Goal: Task Accomplishment & Management: Manage account settings

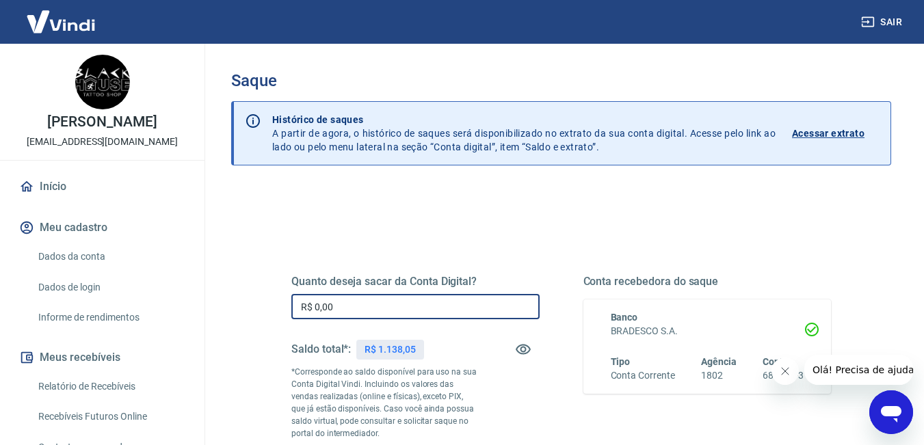
click at [379, 305] on input "R$ 0,00" at bounding box center [415, 306] width 248 height 25
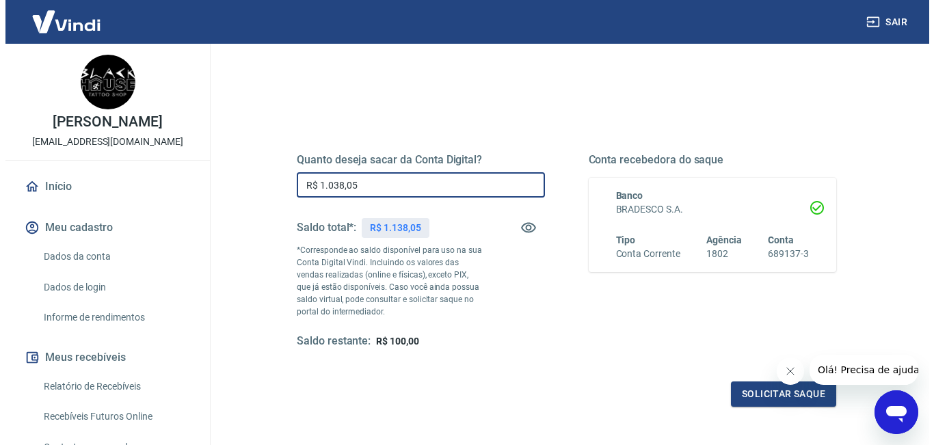
scroll to position [122, 0]
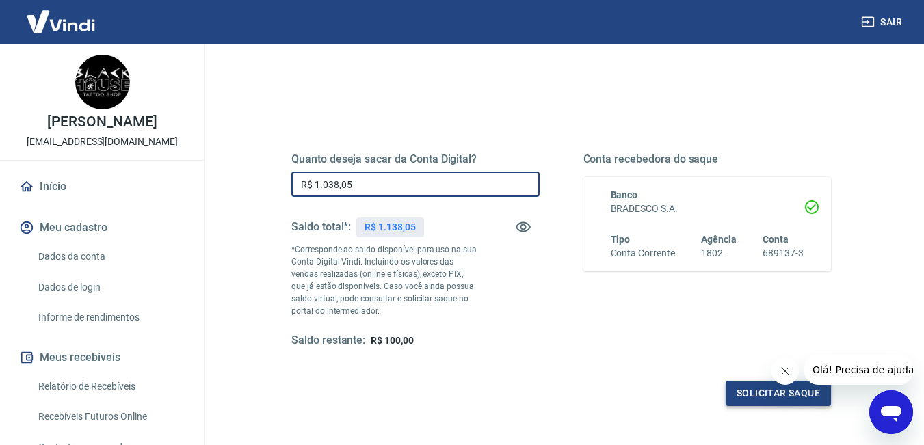
type input "R$ 1.038,05"
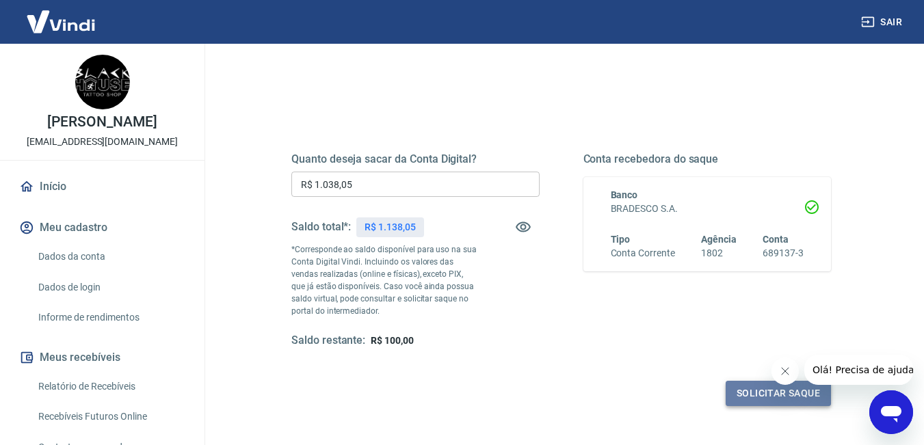
click at [744, 385] on button "Solicitar saque" at bounding box center [778, 393] width 105 height 25
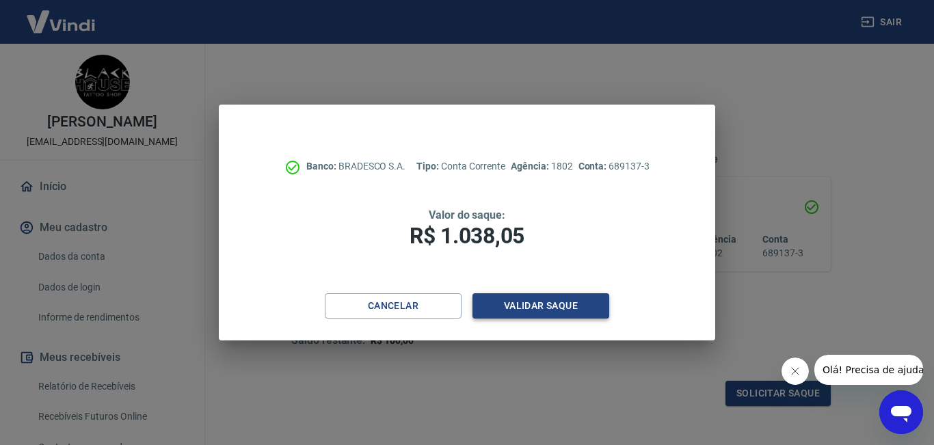
click at [511, 302] on button "Validar saque" at bounding box center [541, 305] width 137 height 25
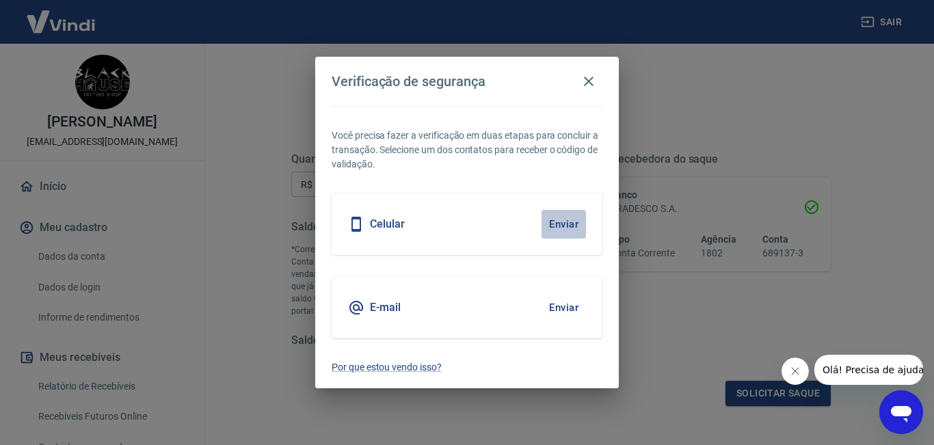
click at [567, 224] on button "Enviar" at bounding box center [564, 224] width 44 height 29
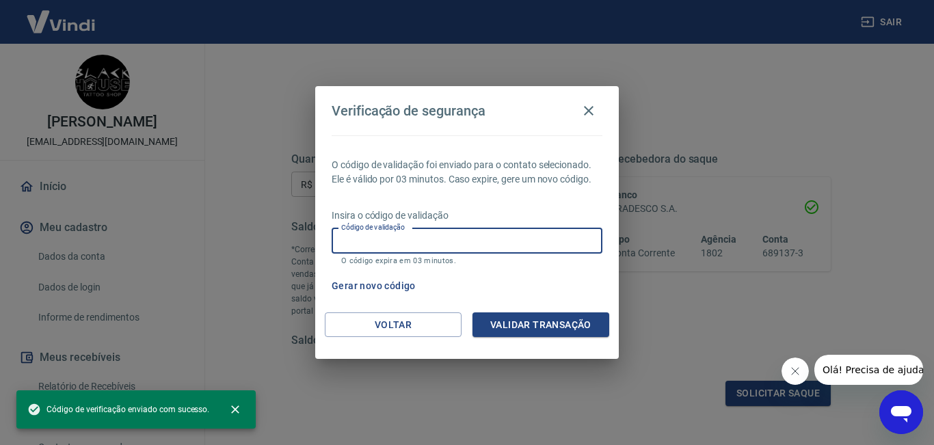
click at [480, 243] on input "Código de validação" at bounding box center [467, 240] width 271 height 25
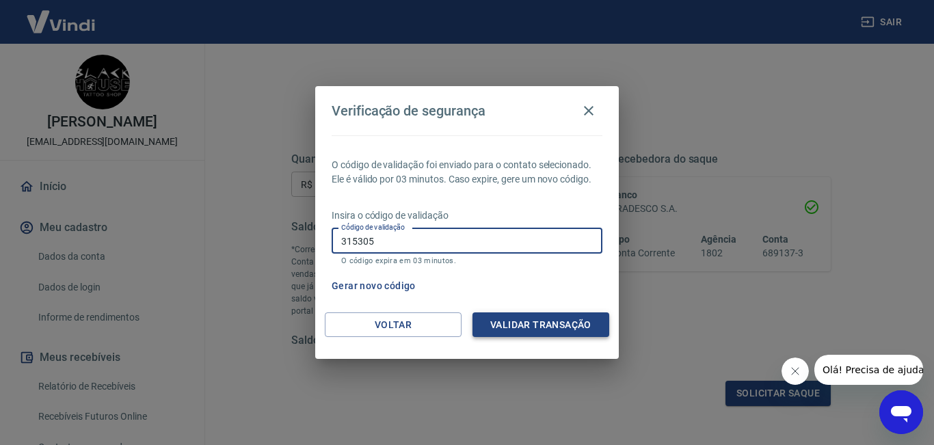
type input "315305"
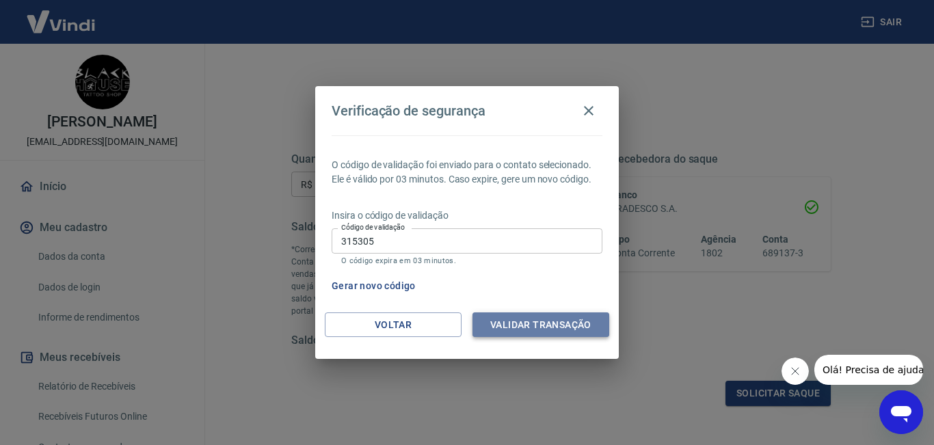
click at [536, 316] on button "Validar transação" at bounding box center [541, 325] width 137 height 25
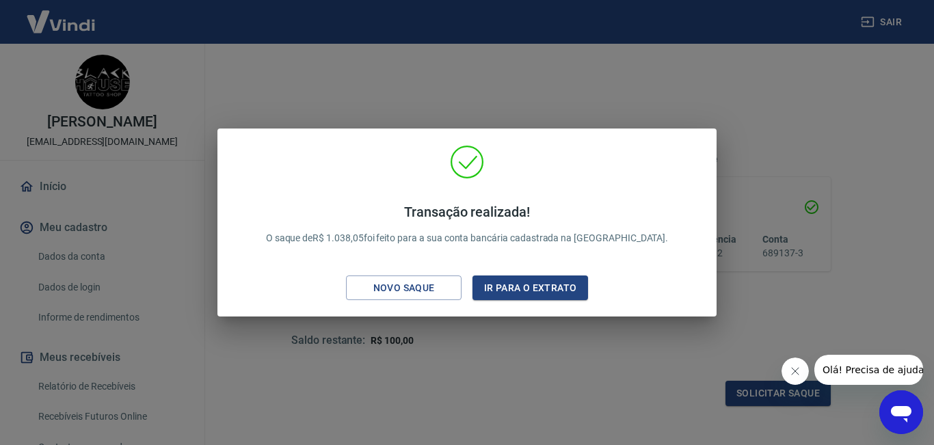
click at [748, 99] on div "Transação realizada! O saque de R$ 1.038,05 foi feito para a sua conta bancária…" at bounding box center [467, 222] width 934 height 445
